Goal: Navigation & Orientation: Find specific page/section

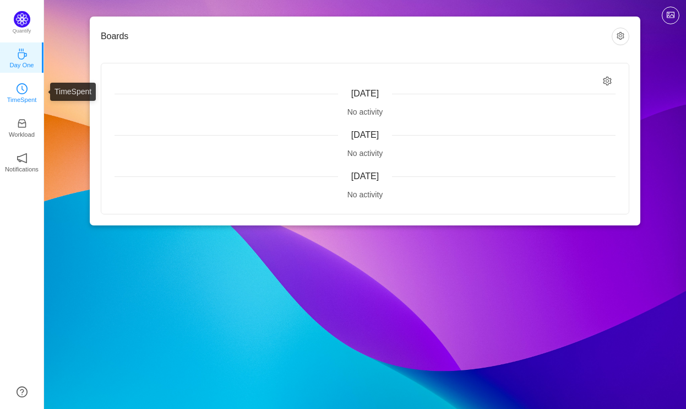
click at [28, 89] on link "TimeSpent" at bounding box center [22, 91] width 11 height 11
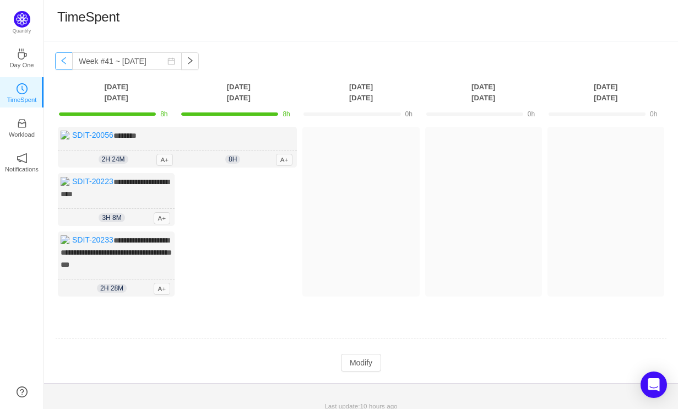
click at [66, 64] on button "button" at bounding box center [64, 61] width 18 height 18
type input "Week #40 ~ [DATE]"
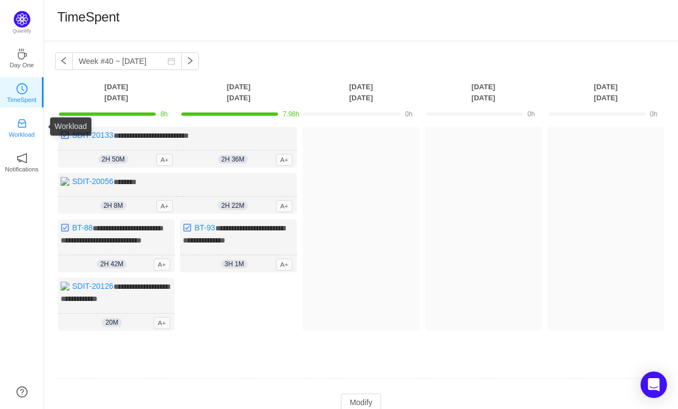
click at [32, 129] on p "Workload" at bounding box center [22, 134] width 26 height 10
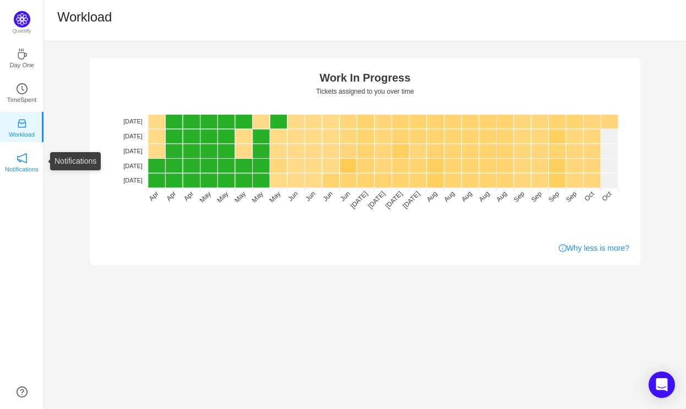
click at [17, 169] on p "Notifications" at bounding box center [22, 169] width 34 height 10
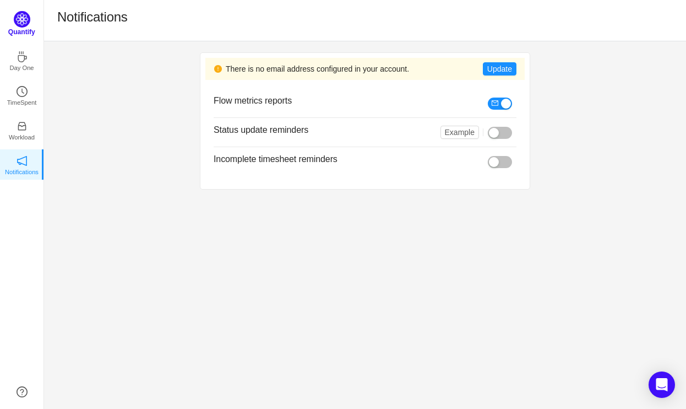
click at [17, 24] on img at bounding box center [22, 19] width 17 height 17
